Goal: Transaction & Acquisition: Download file/media

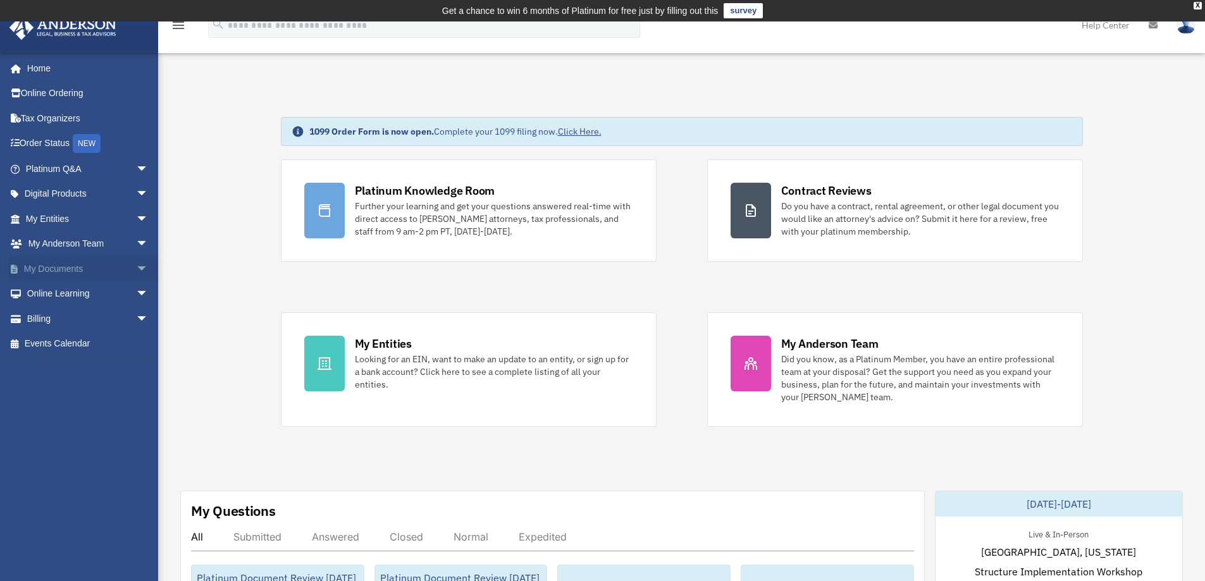
click at [136, 270] on span "arrow_drop_down" at bounding box center [148, 269] width 25 height 26
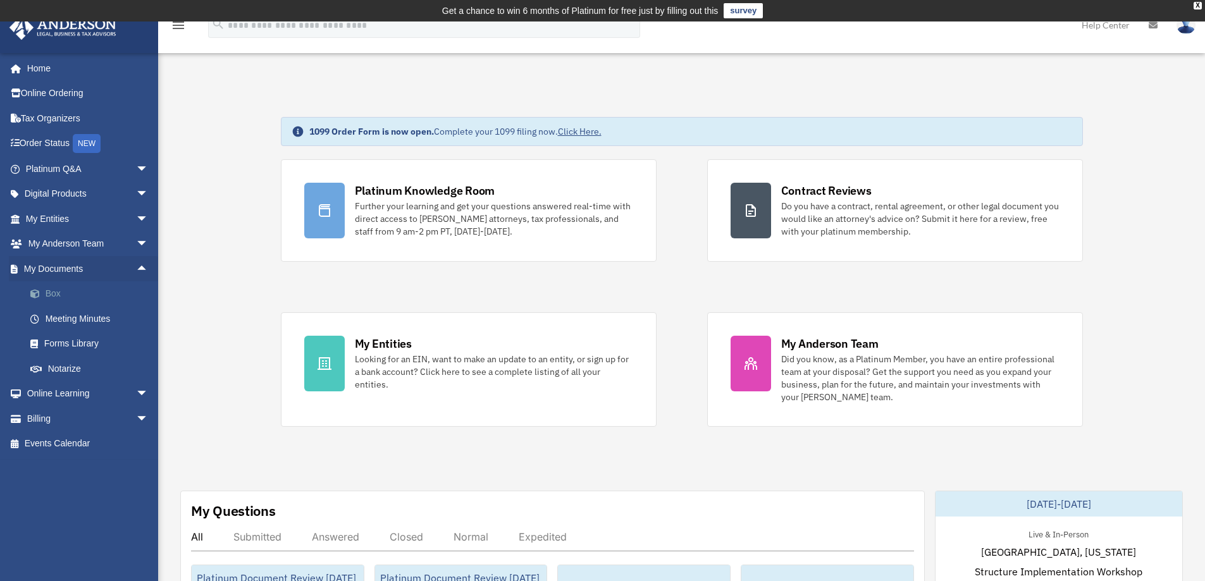
click at [57, 293] on link "Box" at bounding box center [93, 294] width 150 height 25
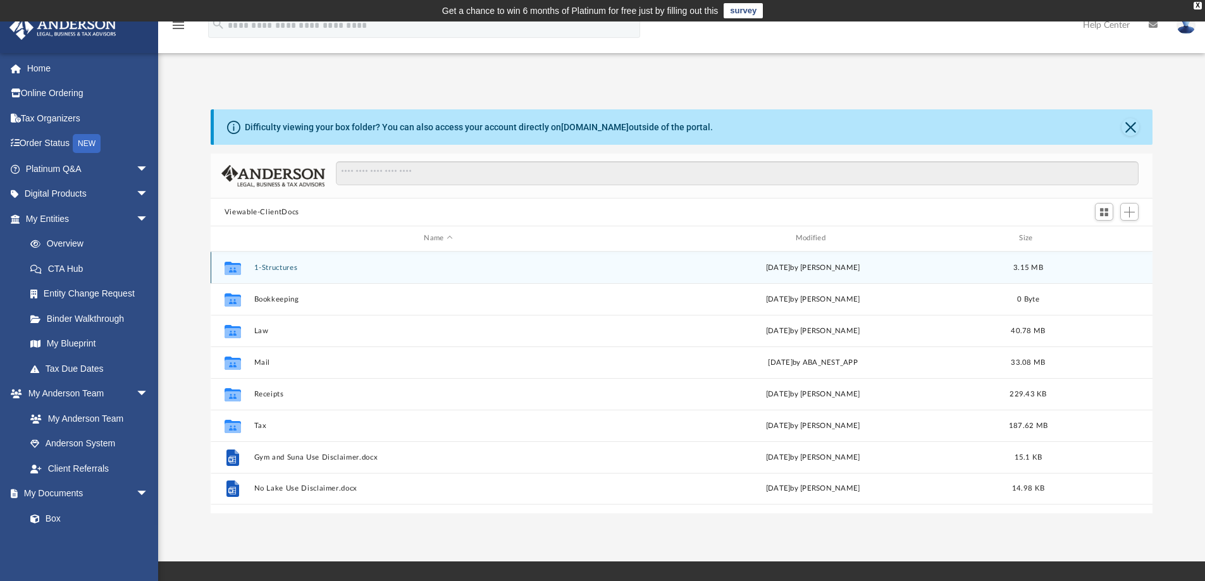
scroll to position [278, 933]
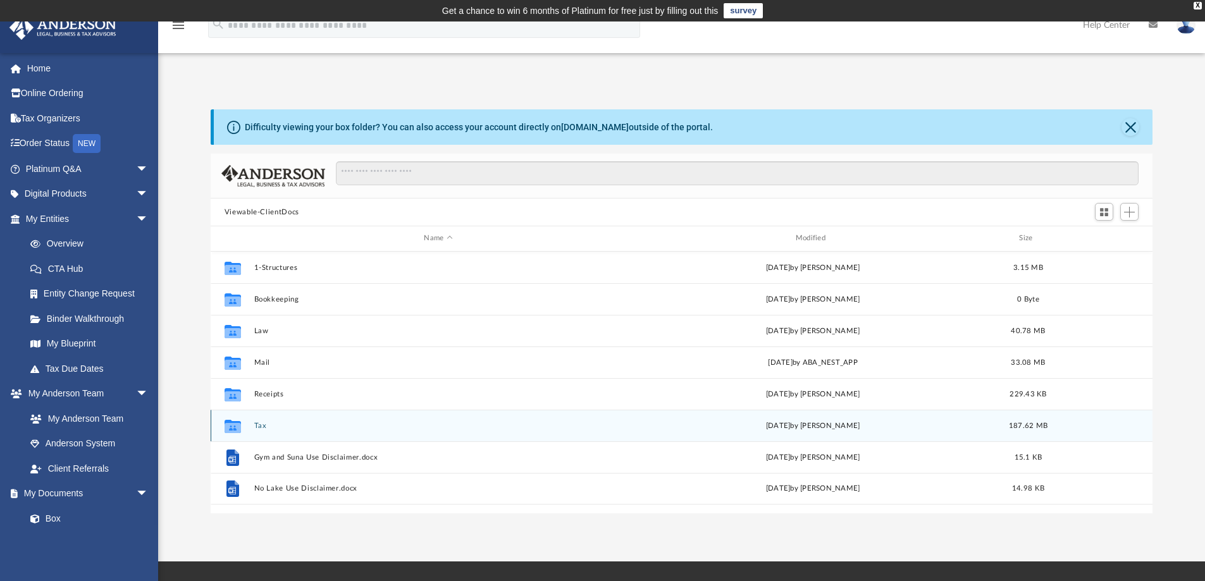
click at [264, 424] on button "Tax" at bounding box center [438, 426] width 369 height 8
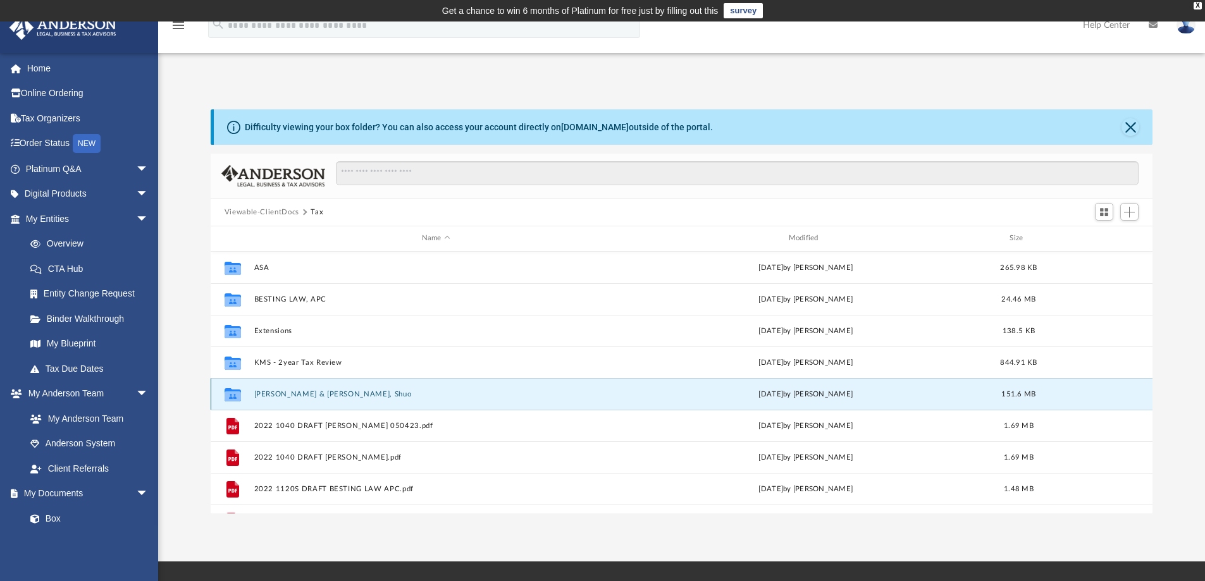
click at [292, 394] on button "[PERSON_NAME] & [PERSON_NAME], Shuo" at bounding box center [436, 394] width 364 height 8
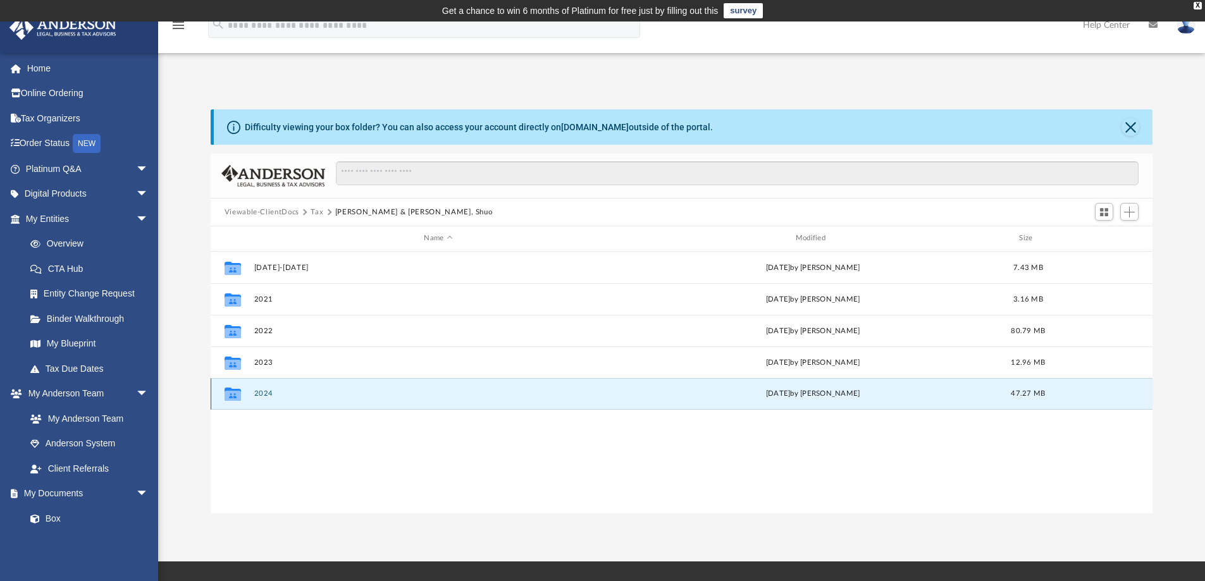
click at [256, 393] on button "2024" at bounding box center [438, 394] width 369 height 8
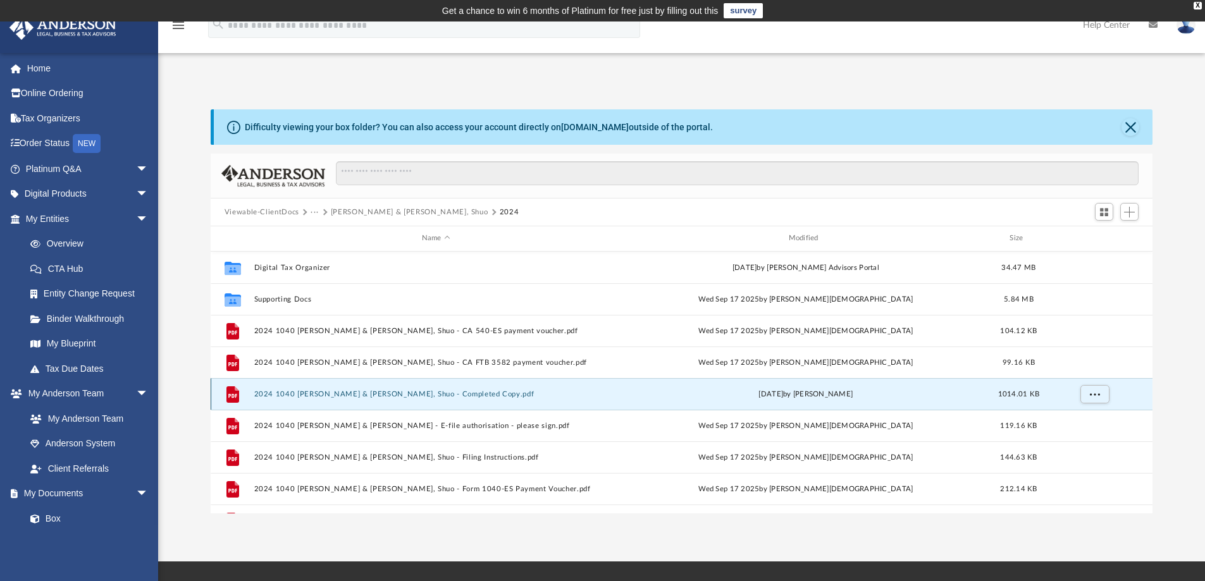
click at [390, 397] on button "2024 1040 [PERSON_NAME] & [PERSON_NAME], Shuo - Completed Copy.pdf" at bounding box center [436, 394] width 364 height 8
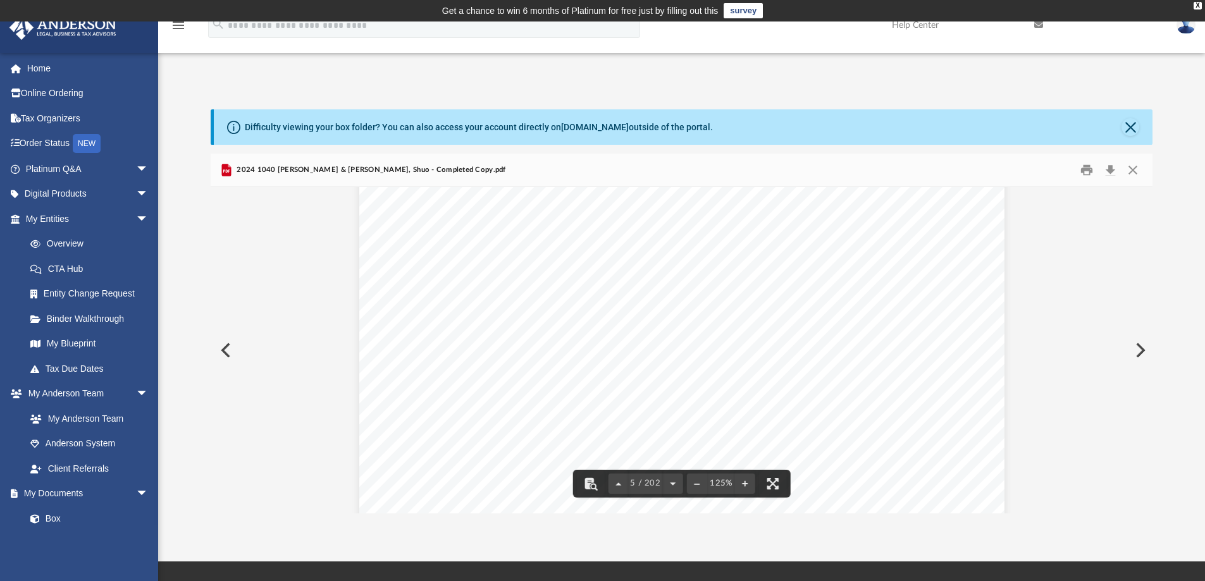
scroll to position [3290, 0]
